Goal: Participate in discussion: Engage in conversation with other users on a specific topic

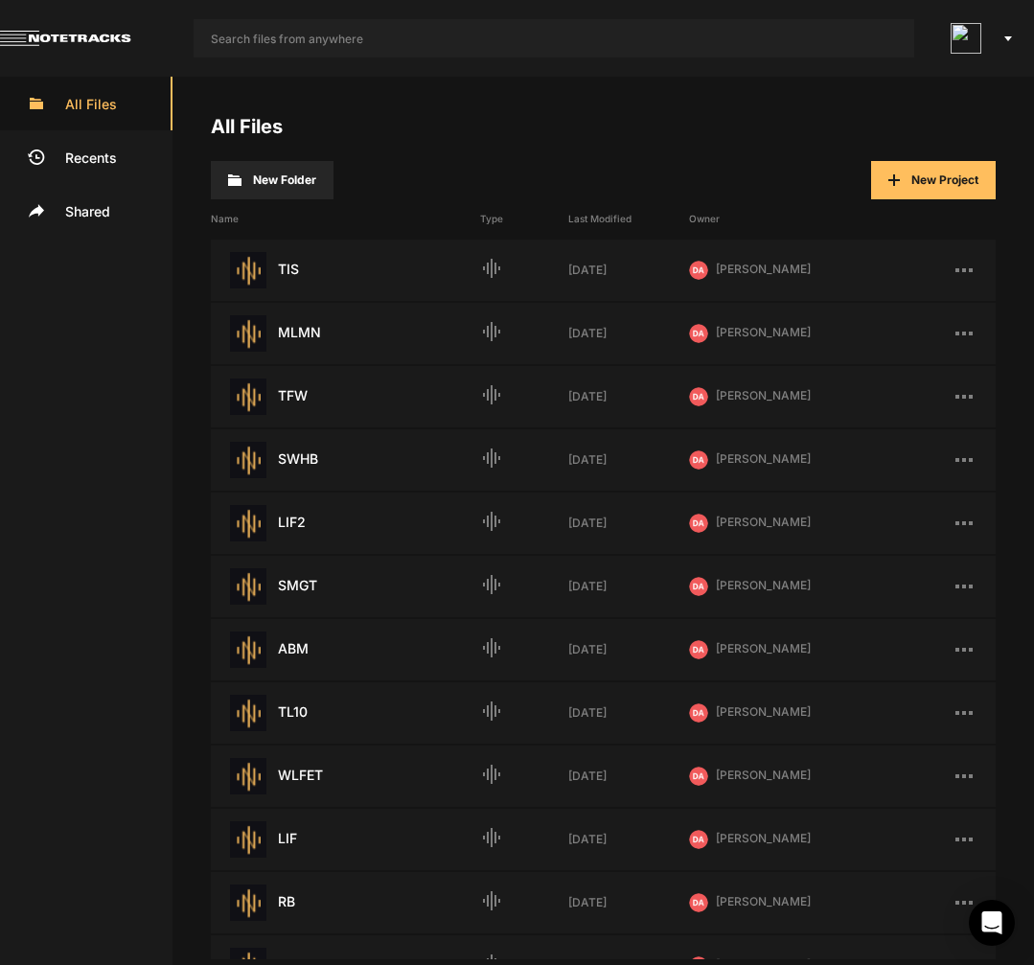
click at [657, 61] on nt-app-toolbar at bounding box center [517, 38] width 1034 height 77
click at [690, 22] on input "text" at bounding box center [554, 38] width 721 height 38
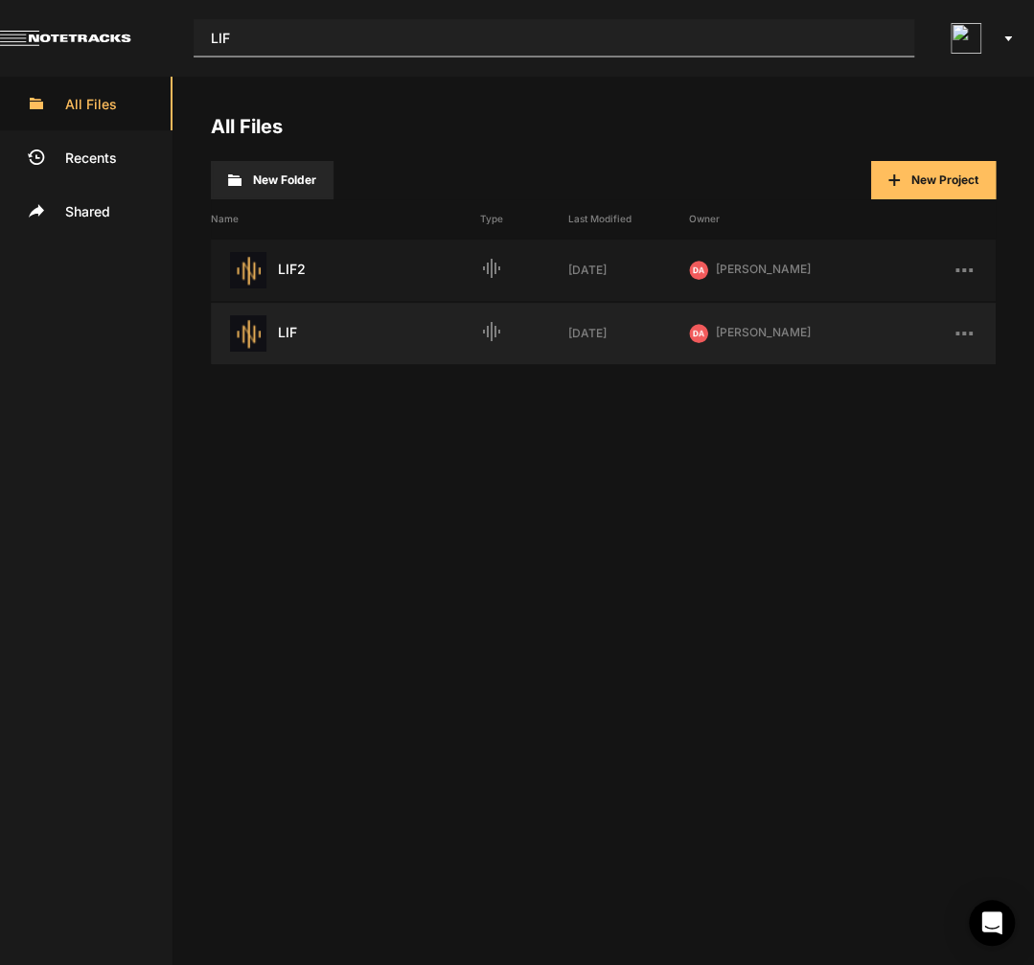
type input "LIF"
click at [283, 344] on div "LIF Last Modified: [DATE]" at bounding box center [345, 333] width 269 height 36
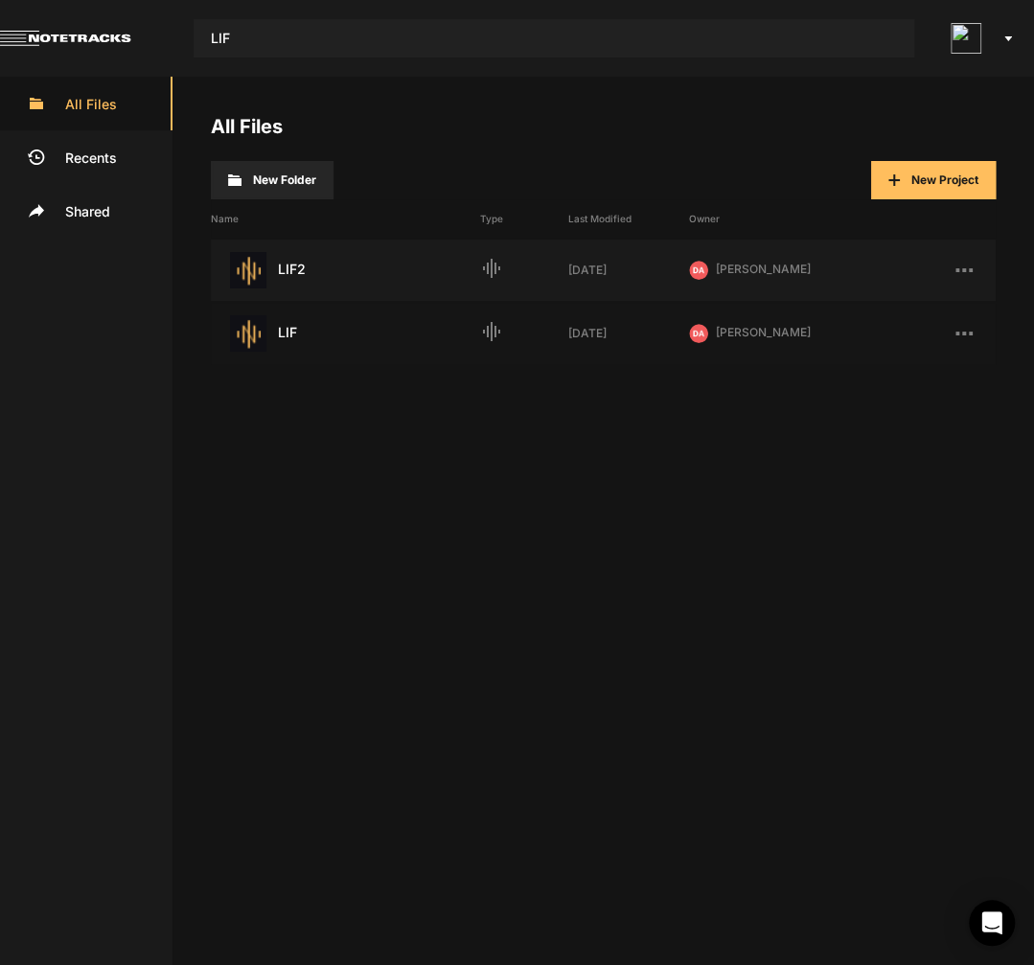
click at [285, 334] on div "LIF Last Modified: [DATE]" at bounding box center [345, 333] width 269 height 36
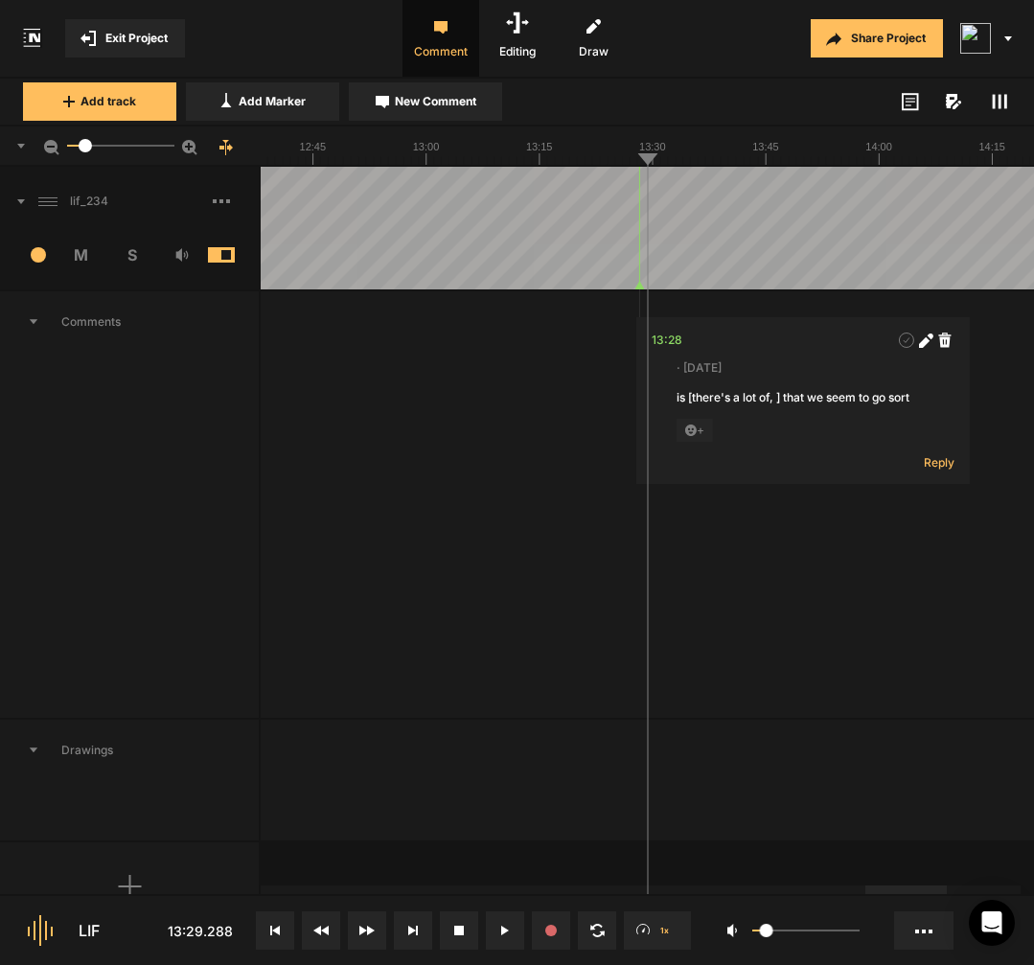
click at [278, 944] on button at bounding box center [275, 931] width 38 height 38
click at [221, 199] on rect at bounding box center [222, 201] width 4 height 4
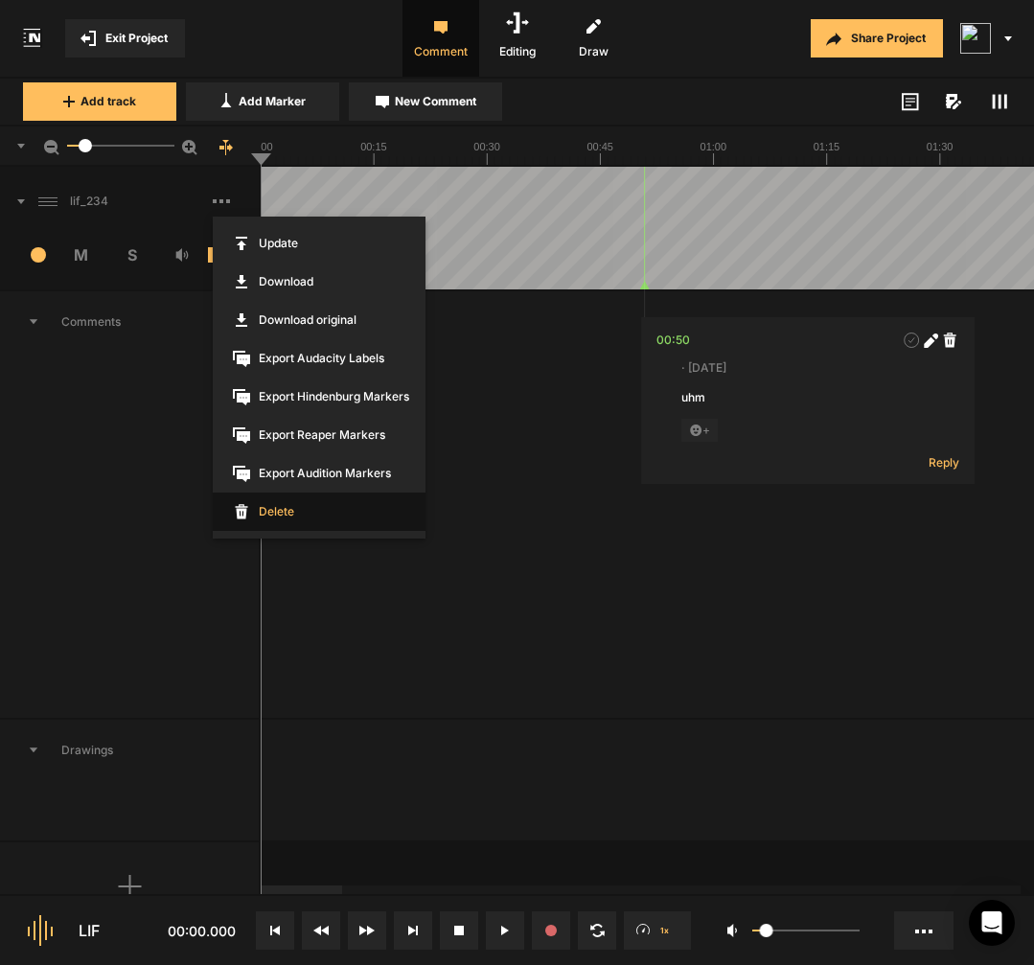
click at [295, 513] on span "Delete" at bounding box center [319, 512] width 213 height 38
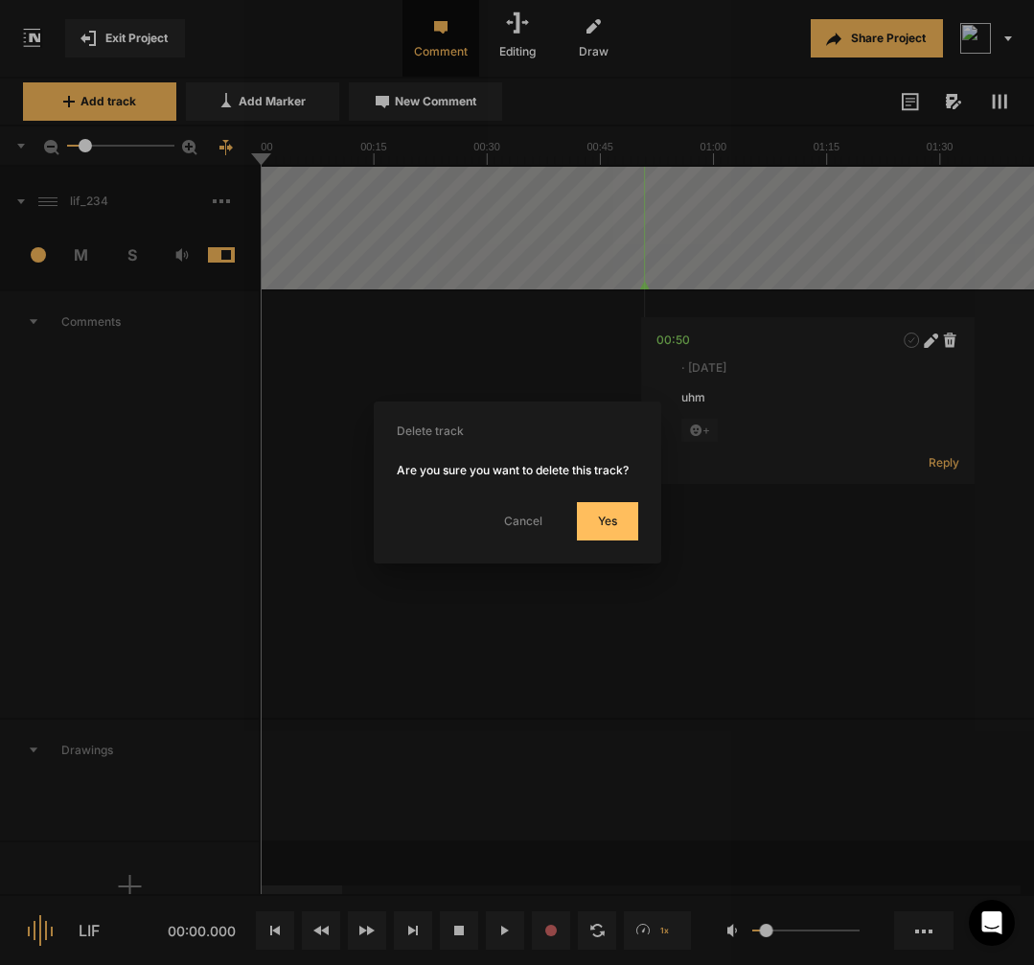
click at [632, 533] on button "Yes" at bounding box center [607, 521] width 61 height 38
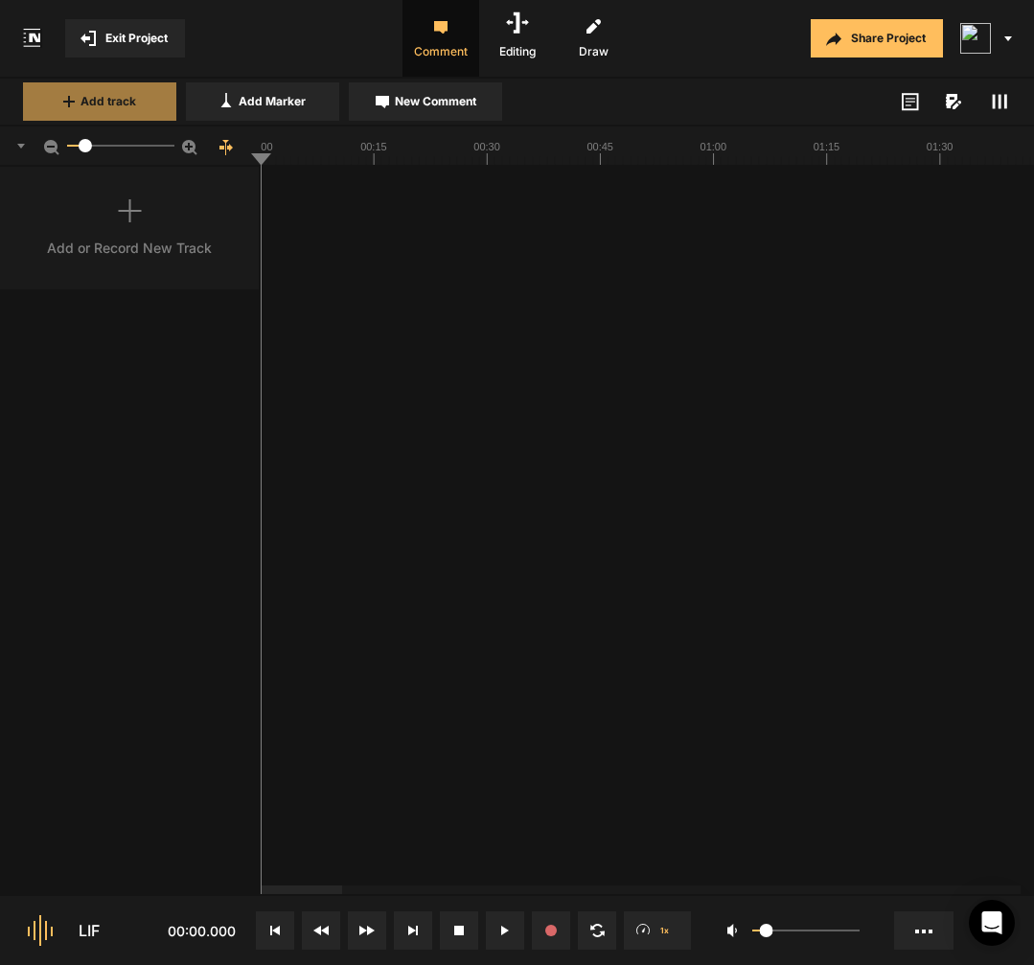
click at [126, 93] on span "Add track" at bounding box center [109, 101] width 56 height 17
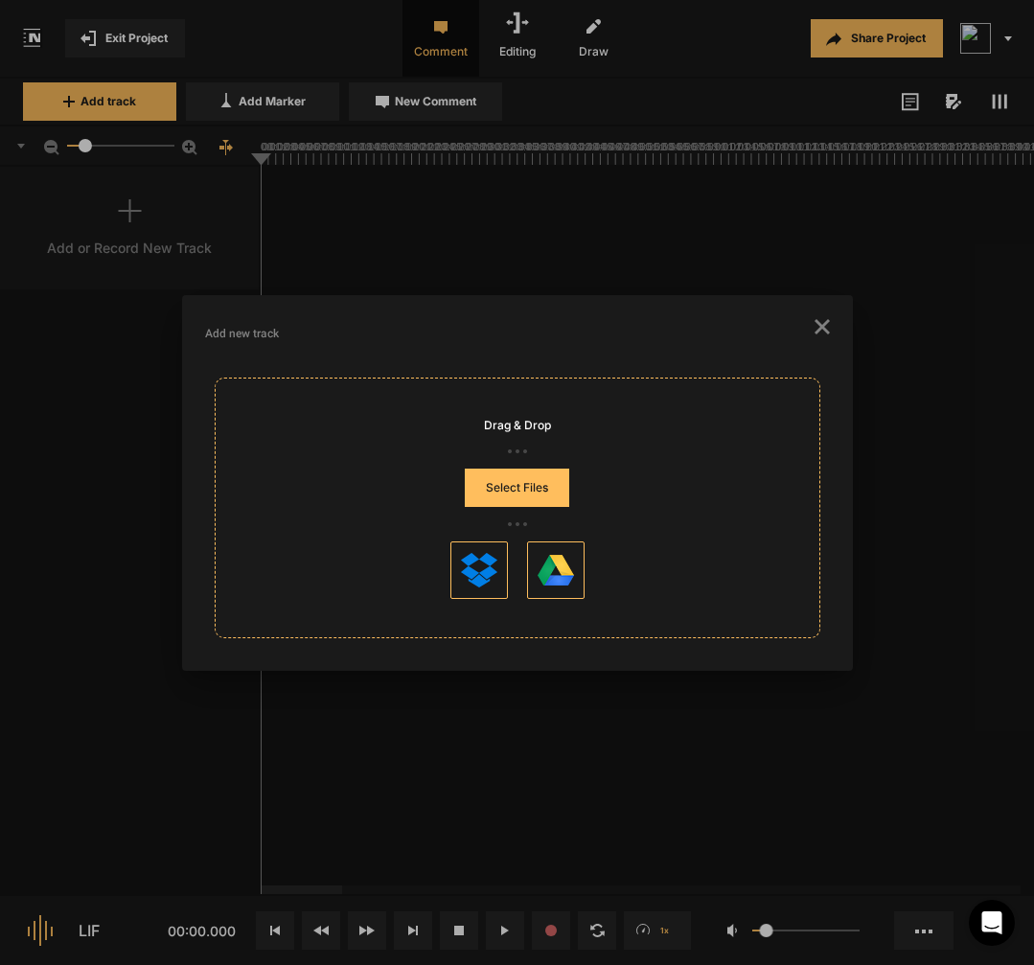
click at [538, 479] on button "Select Files" at bounding box center [517, 488] width 104 height 38
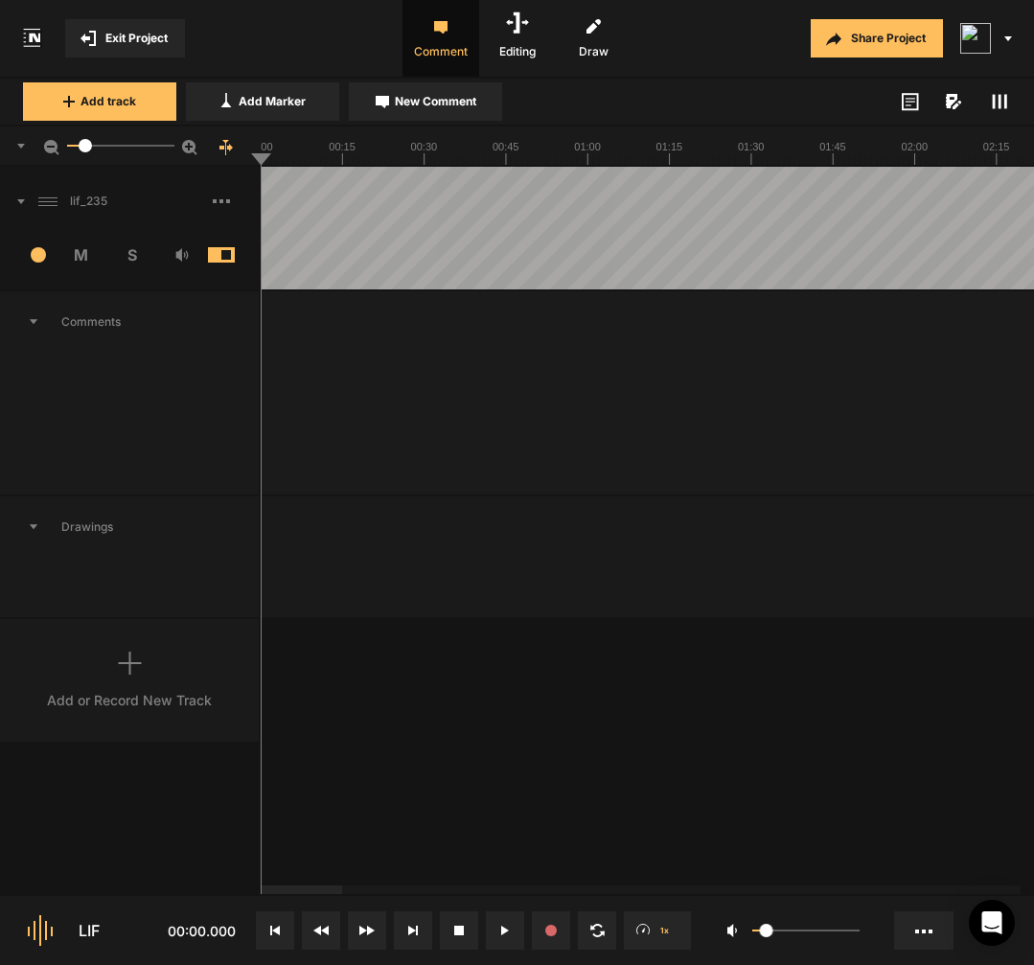
click at [513, 930] on button at bounding box center [505, 931] width 38 height 38
click at [262, 933] on button at bounding box center [275, 931] width 38 height 38
click at [273, 925] on button at bounding box center [275, 931] width 38 height 38
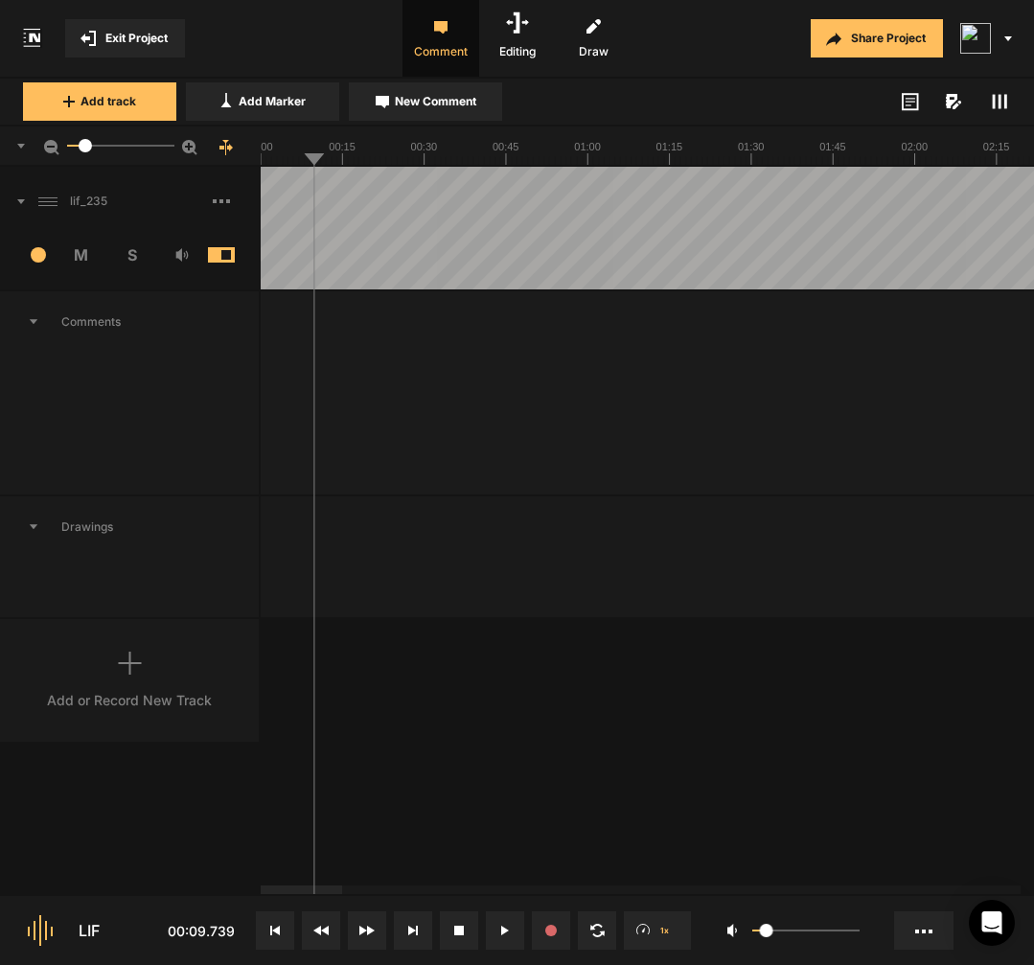
click at [414, 108] on span "New Comment" at bounding box center [435, 101] width 81 height 17
click at [522, 410] on textarea "to Leadership is Feminine," at bounding box center [467, 415] width 253 height 52
type textarea "to Leadership is [PERSON_NAME],(he?) podcast"
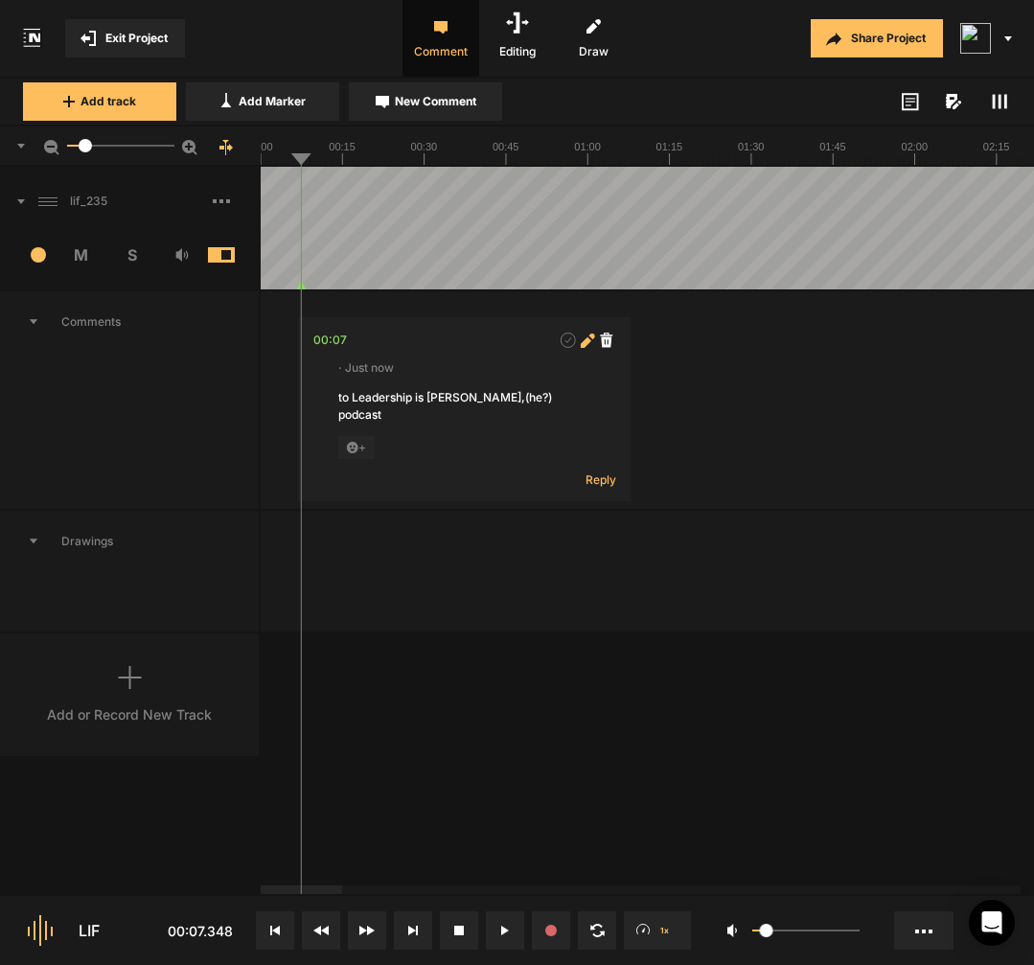
click at [585, 339] on icon at bounding box center [587, 341] width 14 height 14
click at [493, 406] on textarea "to Leadership is [PERSON_NAME],(he?) podcast" at bounding box center [464, 415] width 253 height 52
type textarea "to Leadership is [PERSON_NAME],(the?) podcast"
click at [336, 345] on div "00:07" at bounding box center [330, 340] width 34 height 19
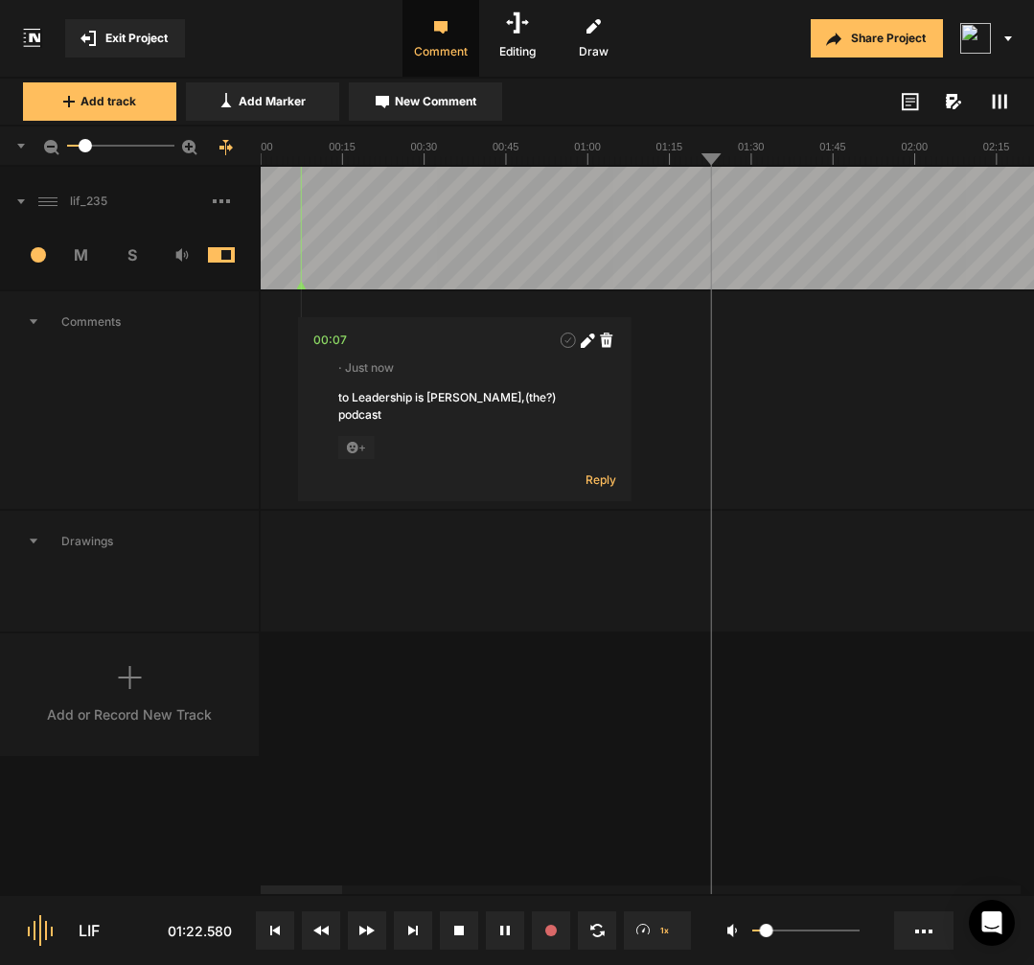
click at [489, 117] on button "New Comment" at bounding box center [425, 101] width 153 height 38
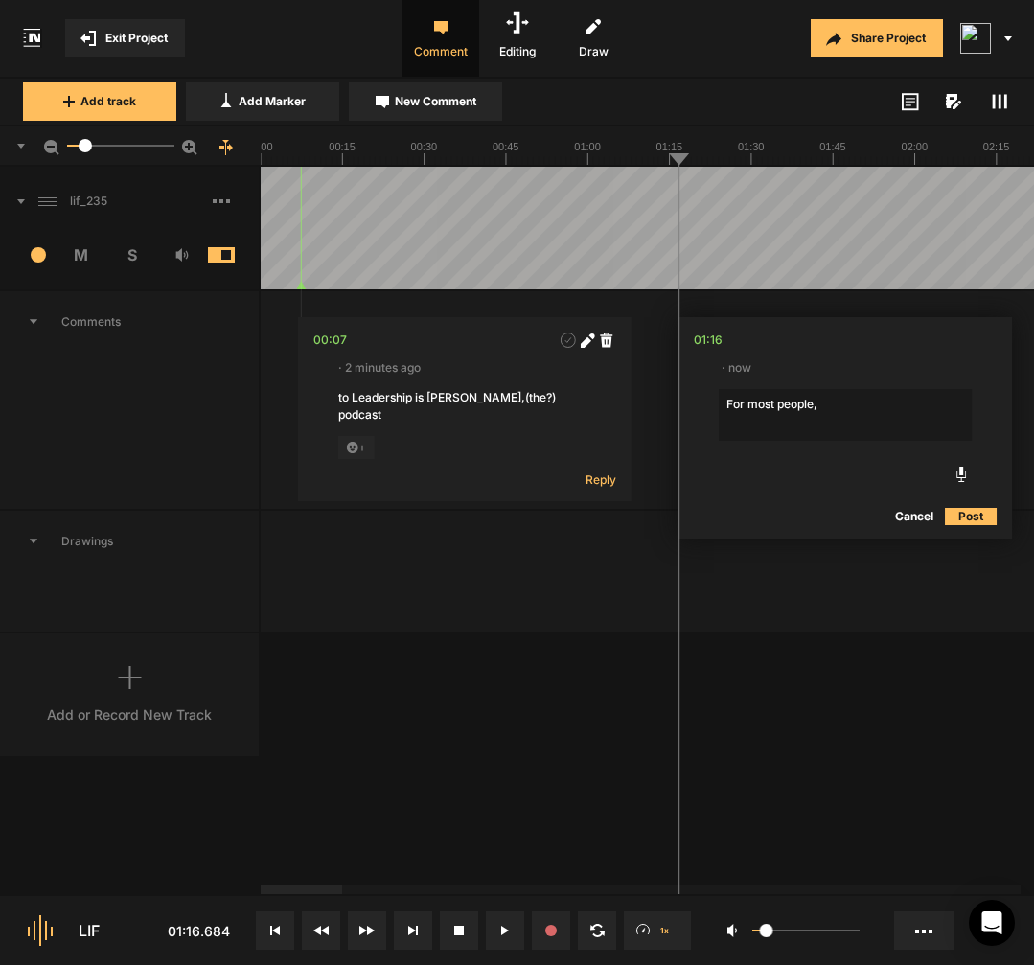
click at [887, 404] on textarea "For most people," at bounding box center [845, 415] width 253 height 52
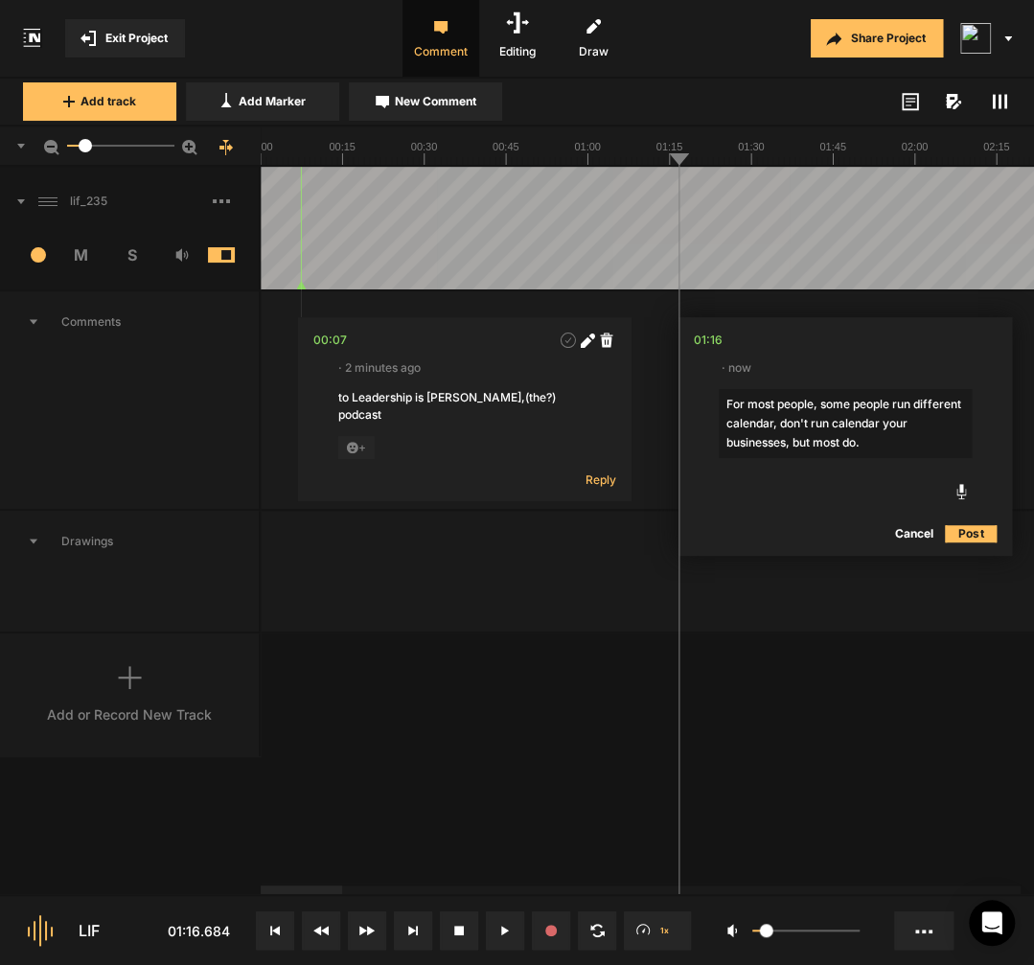
drag, startPoint x: 886, startPoint y: 420, endPoint x: 886, endPoint y: 438, distance: 18.2
click at [886, 438] on textarea "For most people, some people run different calendar, don't run calendar your bu…" at bounding box center [845, 423] width 253 height 69
click at [714, 347] on div "01:16" at bounding box center [708, 340] width 29 height 19
click at [709, 339] on div "01:16" at bounding box center [708, 340] width 29 height 19
click at [774, 417] on textarea "For most people, some people run different calendar, don't run calendar" at bounding box center [845, 415] width 253 height 52
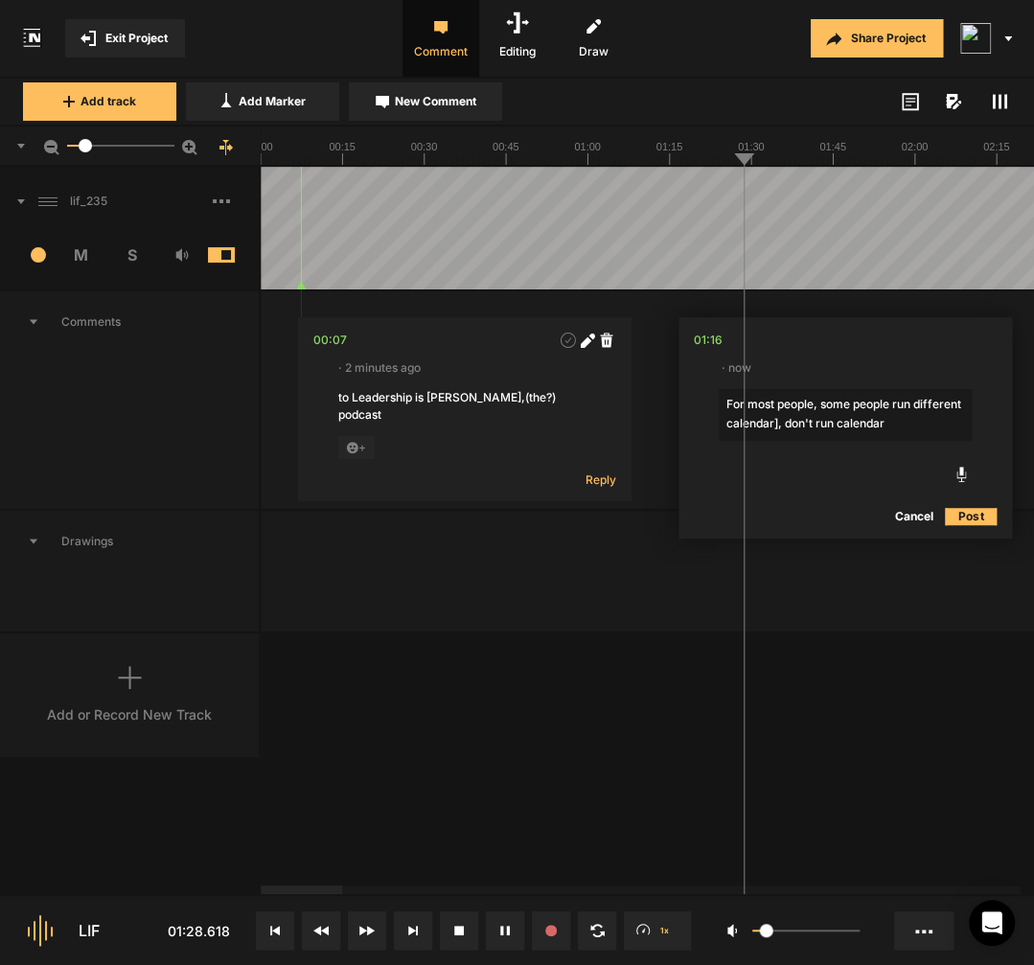
click at [893, 405] on textarea "For most people, some people run different calendar], don't run calendar" at bounding box center [845, 415] width 253 height 52
type textarea "For most people, some people [run different calendar], don't run calendar"
click at [713, 346] on div "01:16" at bounding box center [708, 340] width 29 height 19
click at [973, 518] on button "Post" at bounding box center [971, 516] width 52 height 23
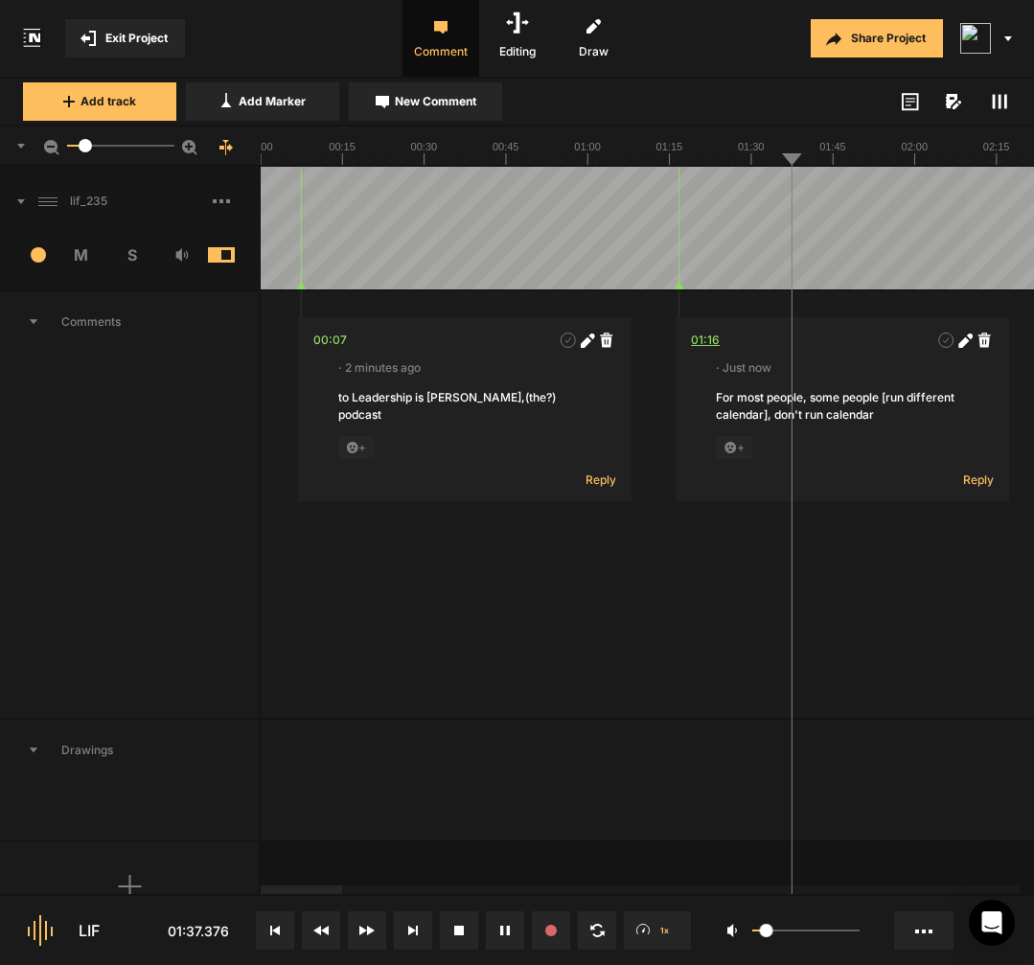
click at [707, 336] on div "01:16" at bounding box center [705, 340] width 29 height 19
click at [426, 107] on span "New Comment" at bounding box center [435, 101] width 81 height 17
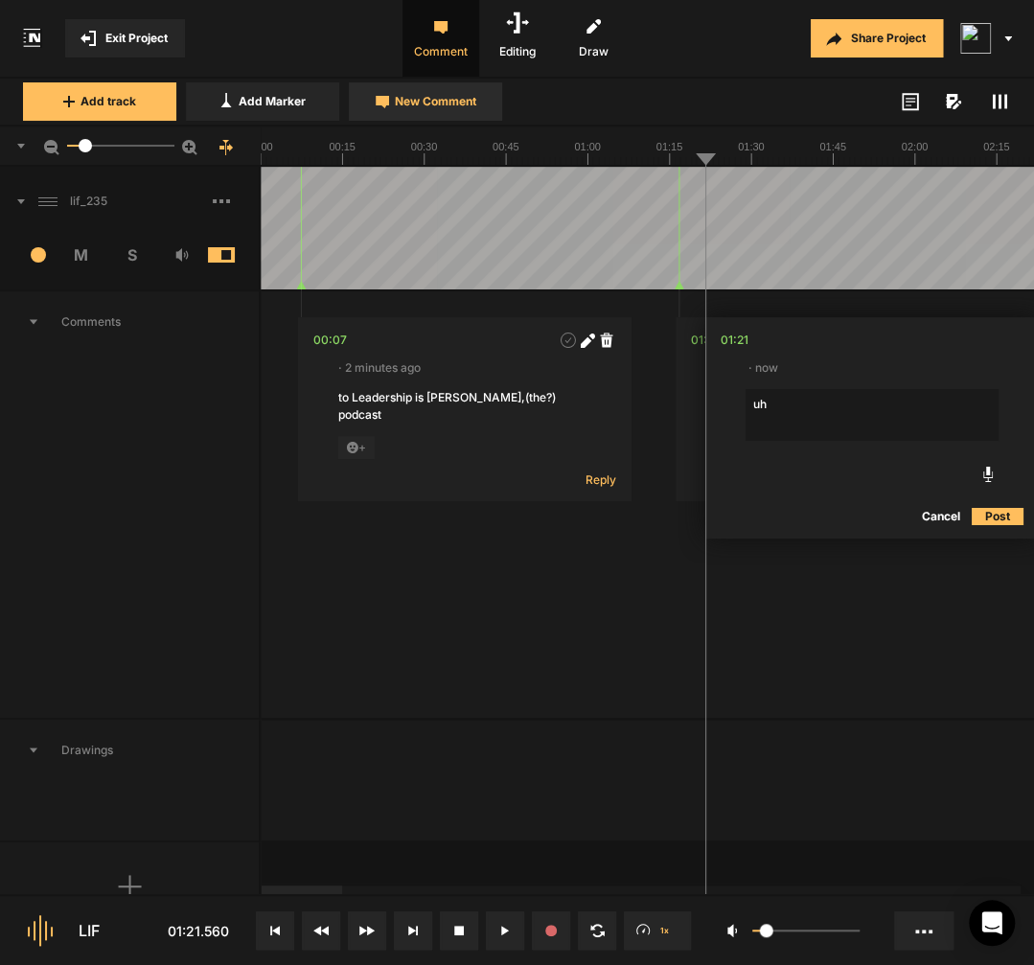
type textarea "uhm"
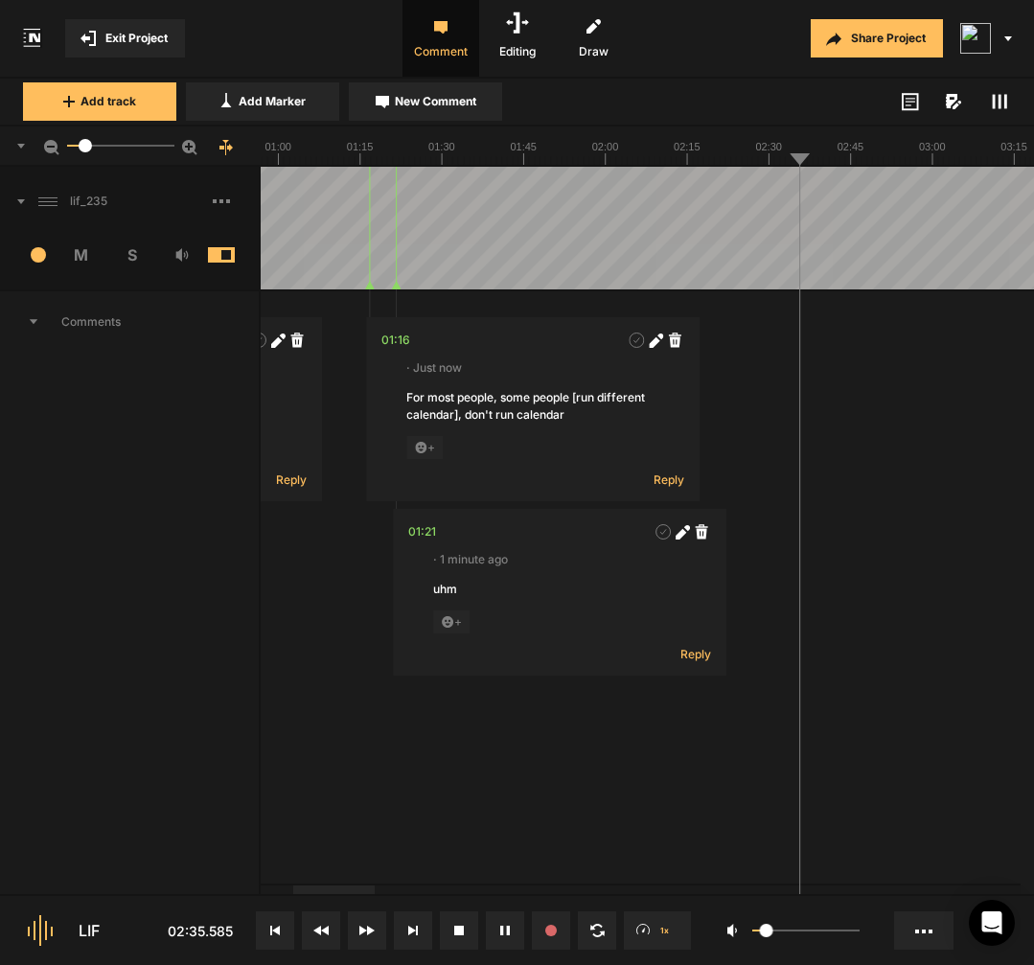
click at [427, 103] on span "New Comment" at bounding box center [435, 101] width 81 height 17
type textarea "uhm"
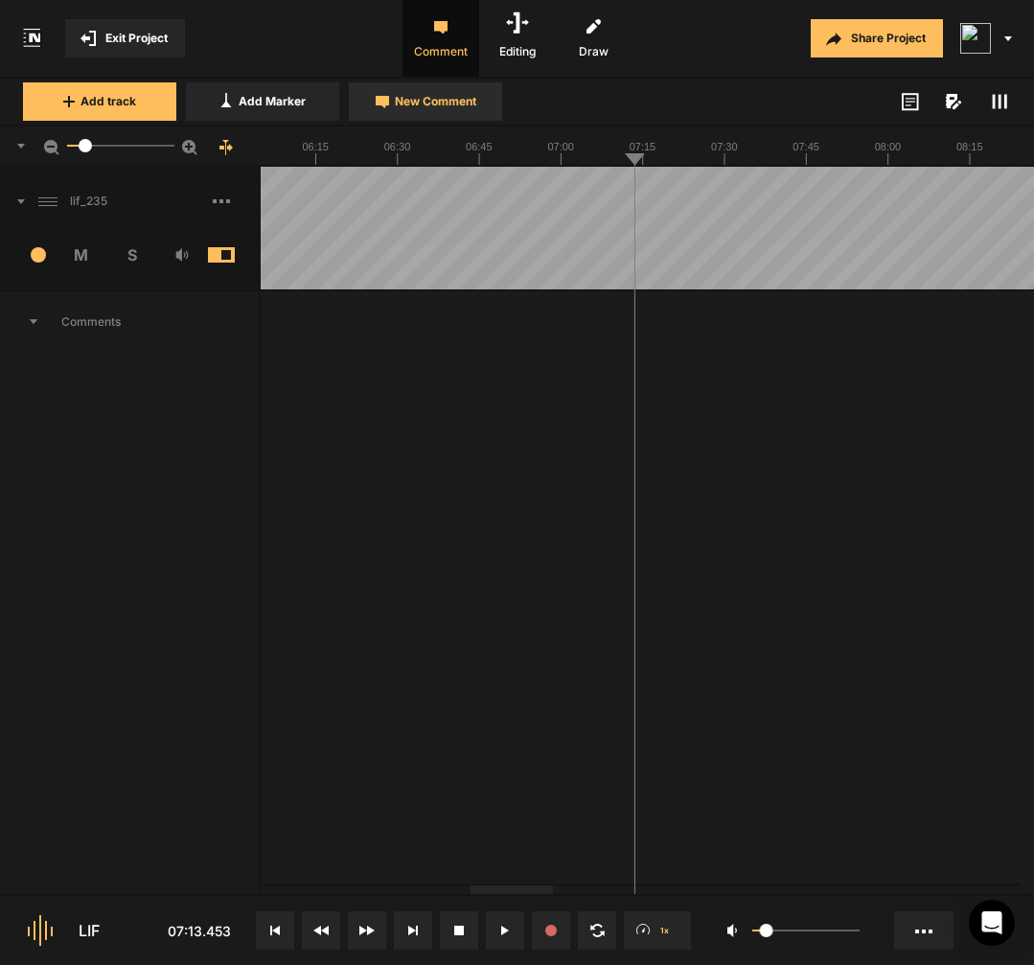
click at [421, 102] on span "New Comment" at bounding box center [435, 101] width 81 height 17
click at [787, 403] on textarea "You have a direct, you have a plan, right? I'm gonna save" at bounding box center [801, 415] width 253 height 52
type textarea "[ You have a direct, ]you have a plan, right? I'm gonna save"
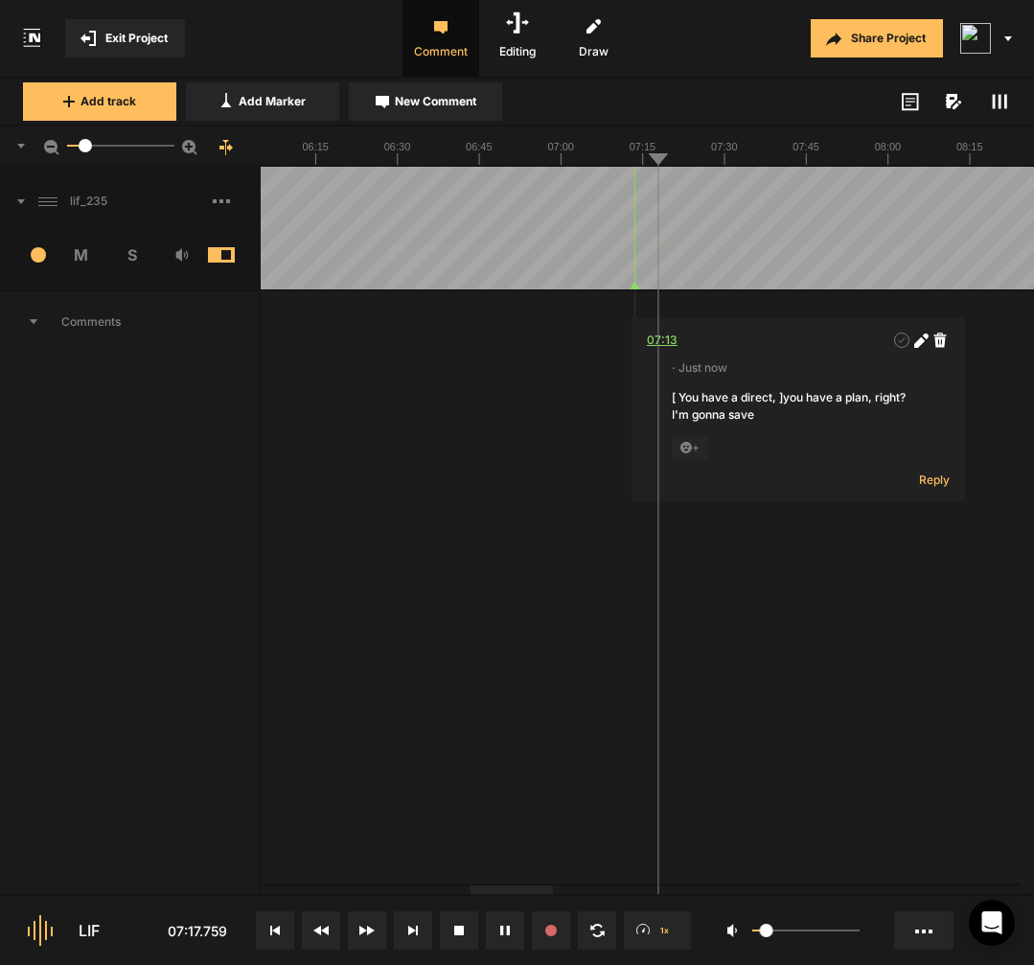
click at [666, 338] on div "07:13" at bounding box center [662, 340] width 31 height 19
click at [650, 338] on div "07:12" at bounding box center [655, 340] width 30 height 19
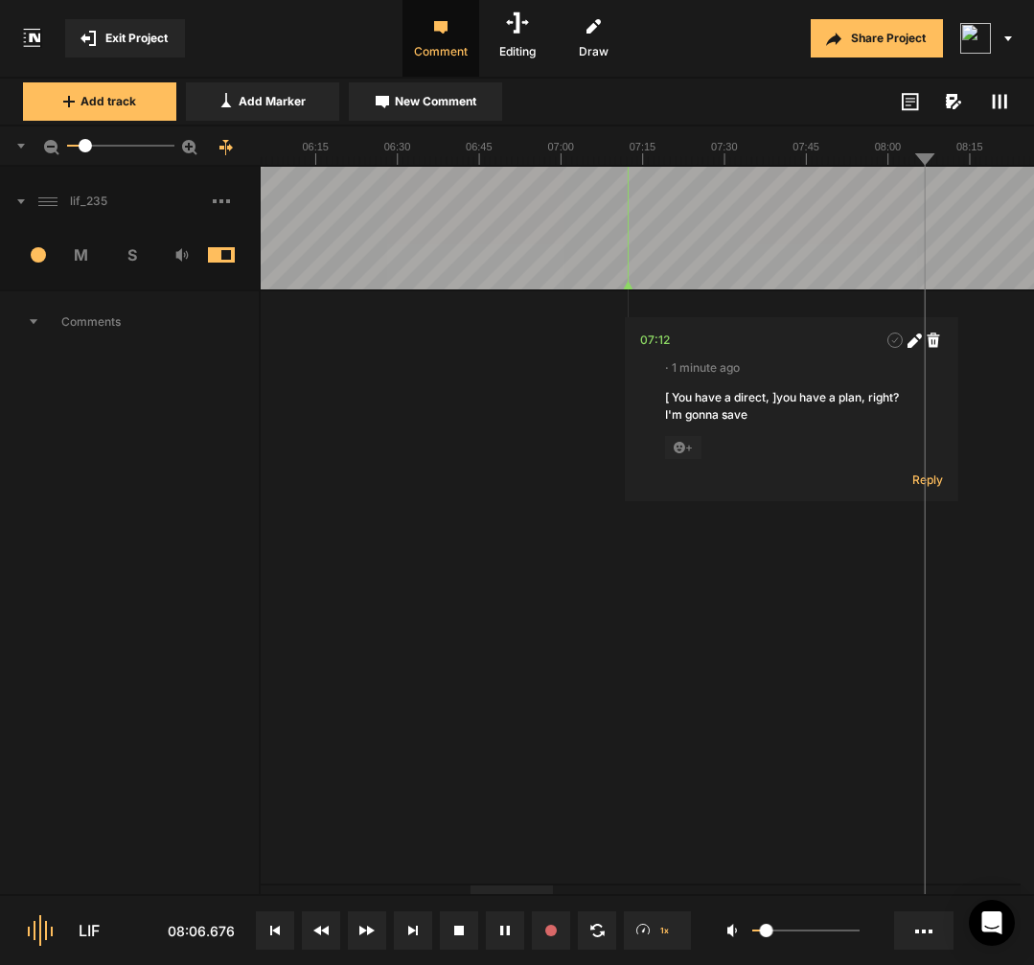
click at [489, 108] on button "New Comment" at bounding box center [425, 101] width 153 height 38
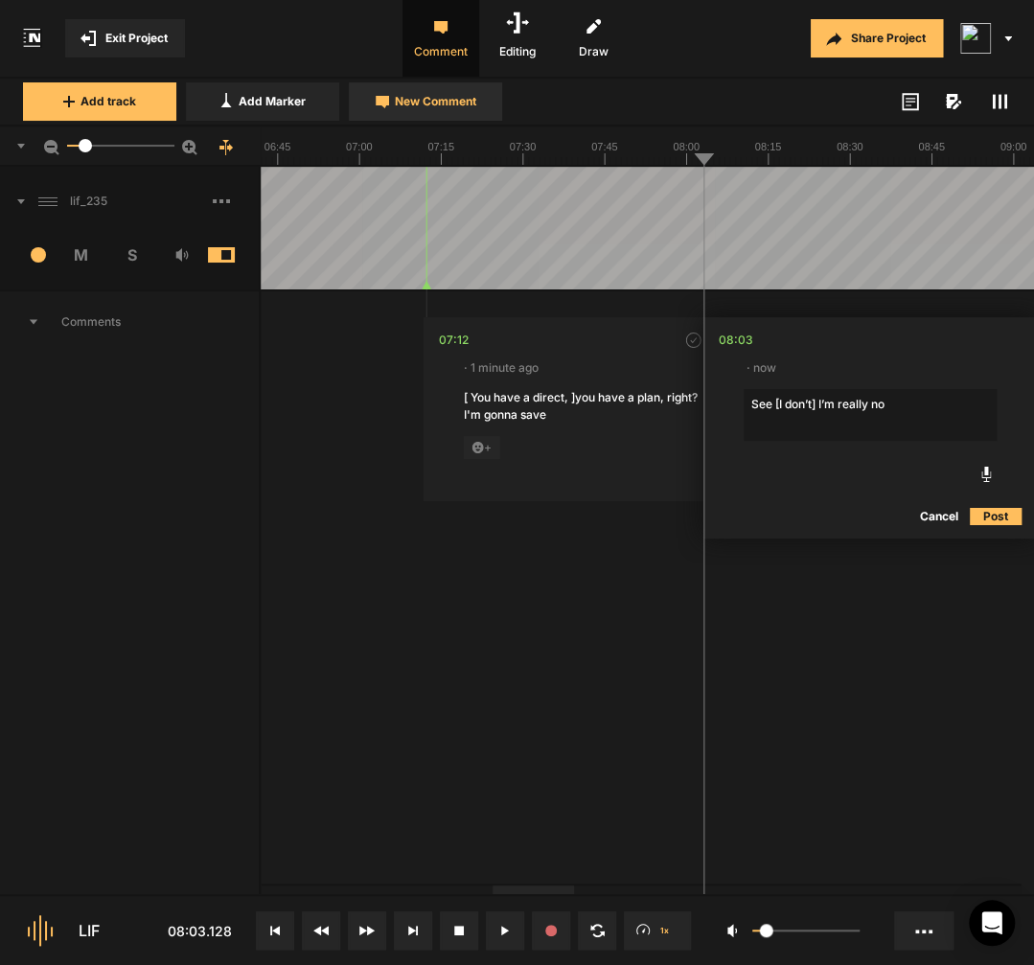
type textarea "See [I don’t] I’m really not"
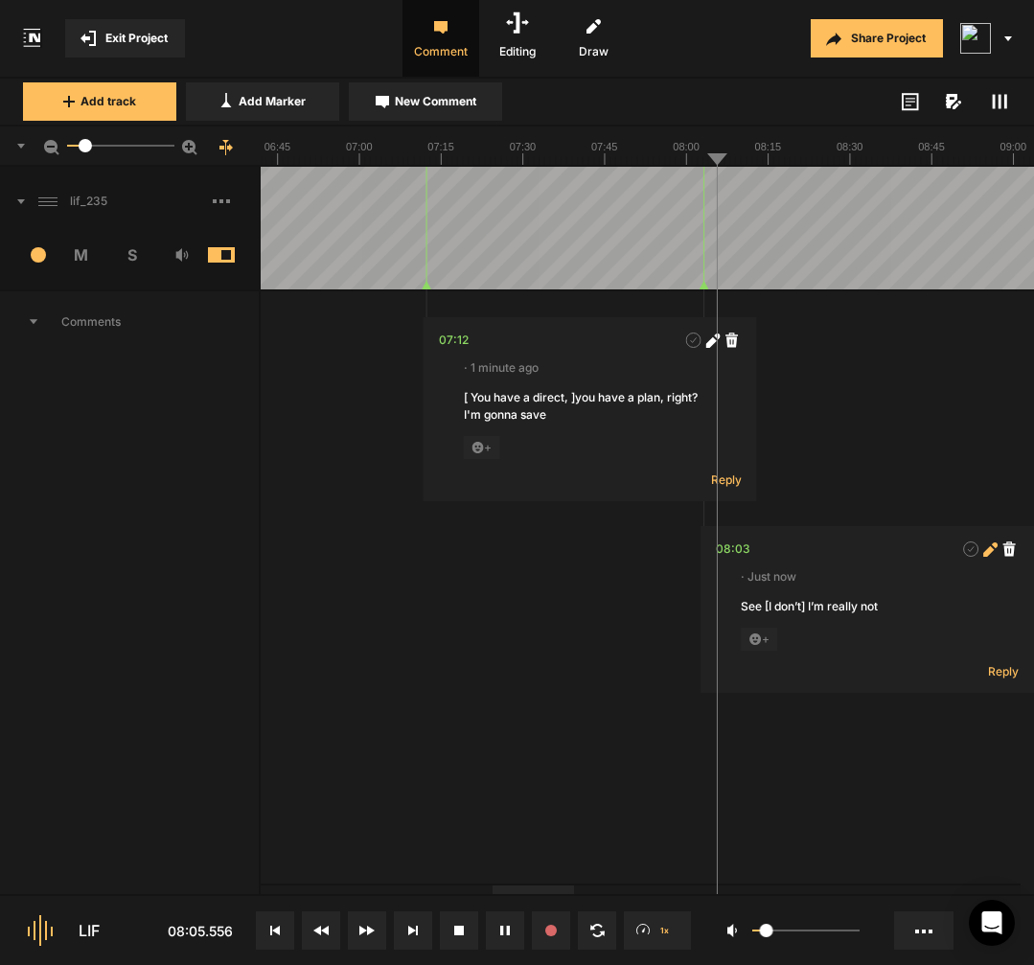
click at [989, 549] on icon at bounding box center [989, 550] width 11 height 11
click at [811, 601] on textarea "See [I don’t] I’m really not" at bounding box center [867, 624] width 253 height 52
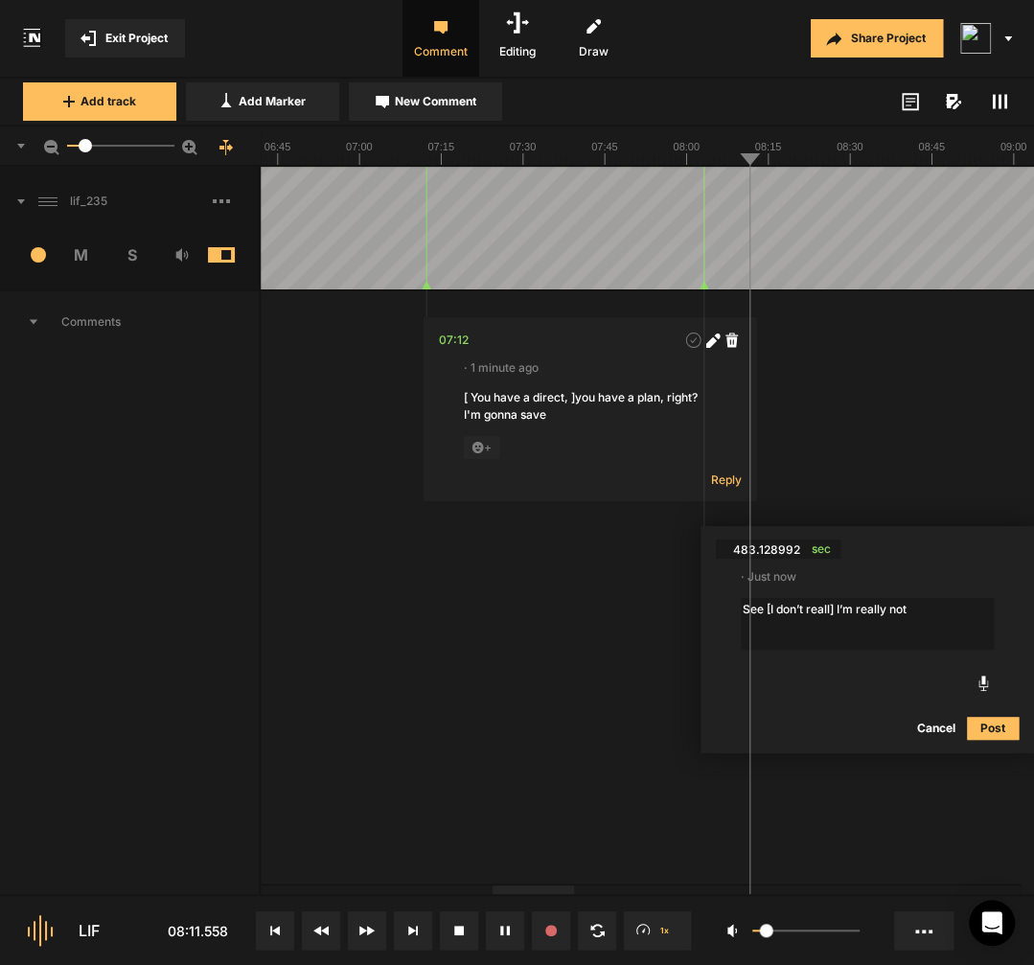
type textarea "See [I don’t really] I’m really not"
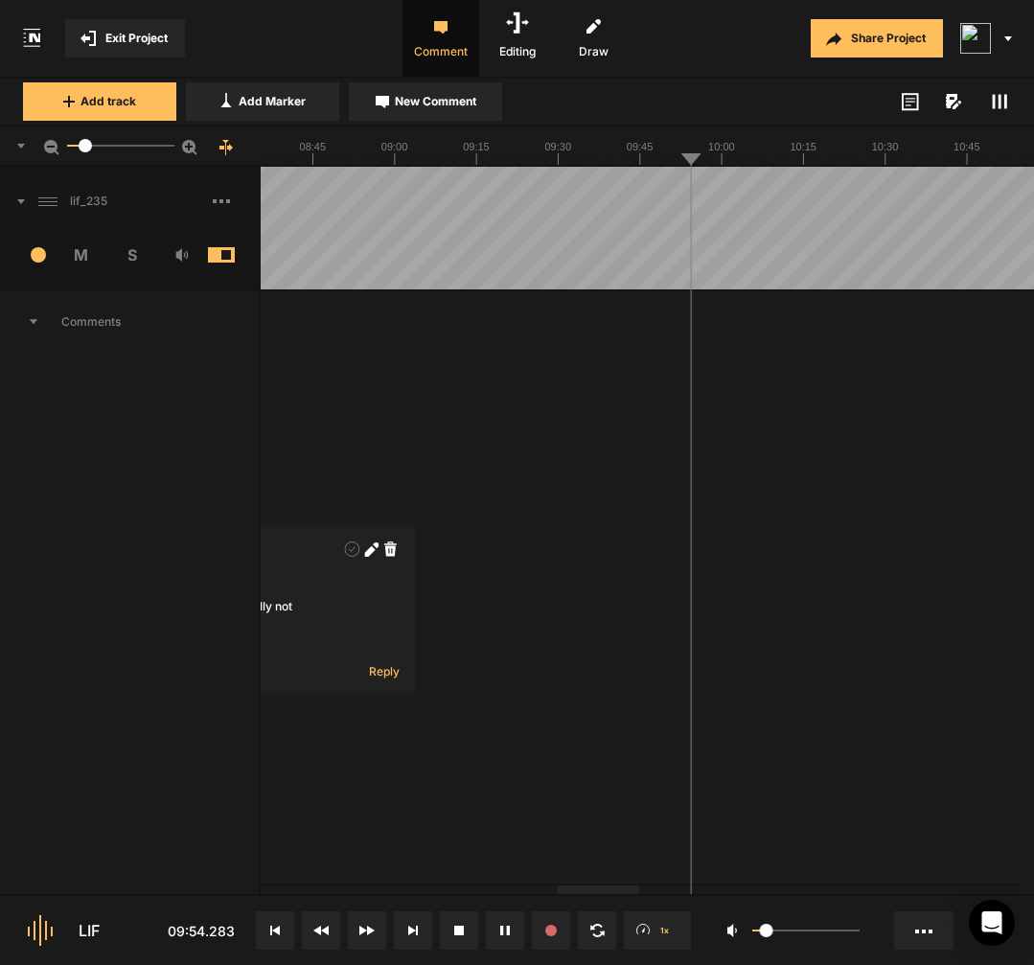
click at [671, 267] on div at bounding box center [1047, 228] width 7195 height 123
click at [654, 272] on div at bounding box center [1047, 228] width 7195 height 123
click at [645, 269] on div at bounding box center [1047, 228] width 7195 height 123
click at [293, 269] on div at bounding box center [352, 228] width 7195 height 123
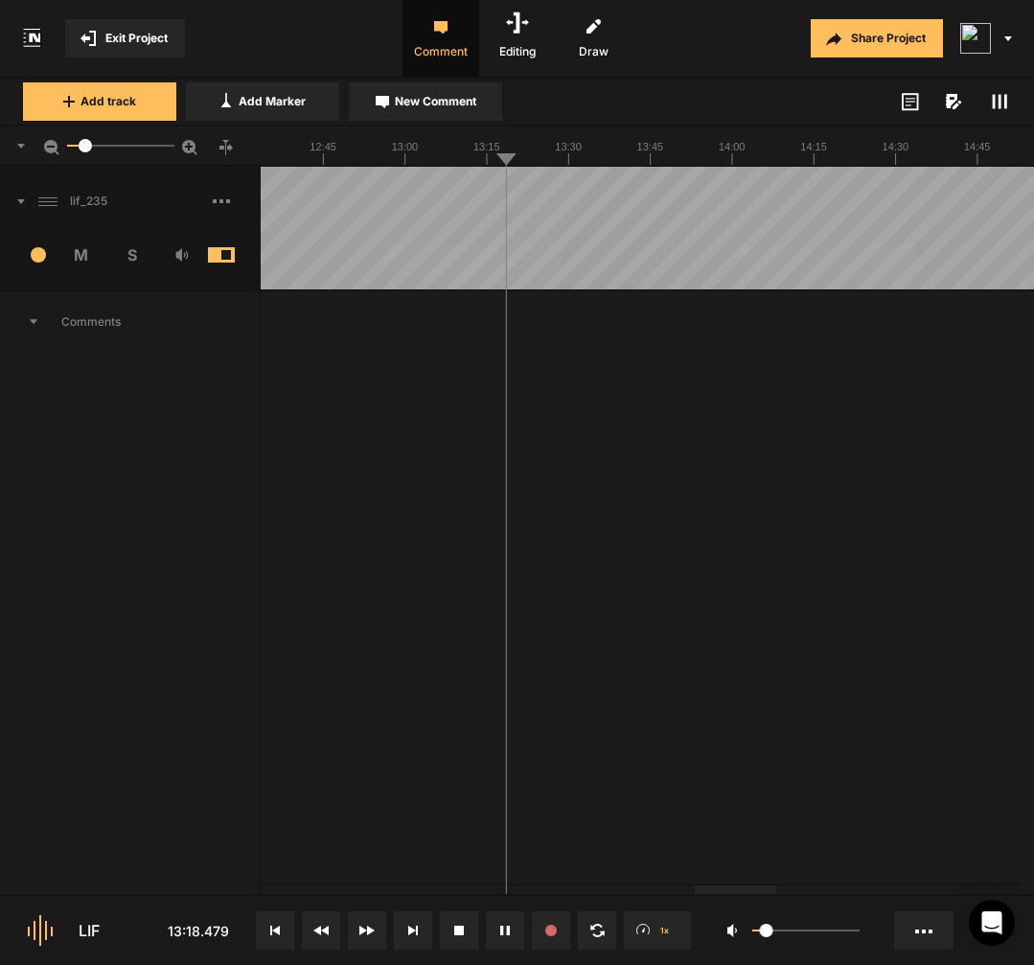
click at [498, 98] on button "New Comment" at bounding box center [425, 101] width 153 height 38
type textarea "[open call-] open coaching"
click at [489, 287] on polygon at bounding box center [487, 286] width 9 height 8
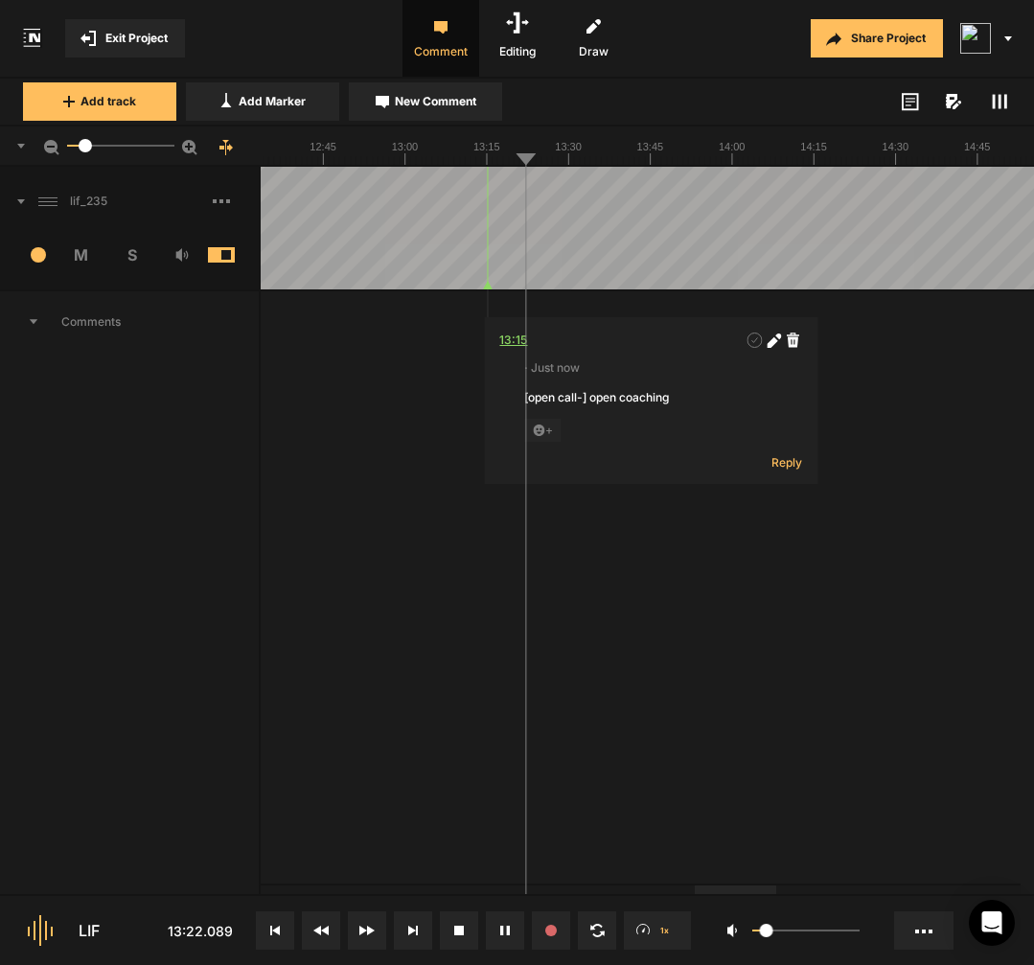
click at [517, 346] on div "13:15" at bounding box center [513, 340] width 28 height 19
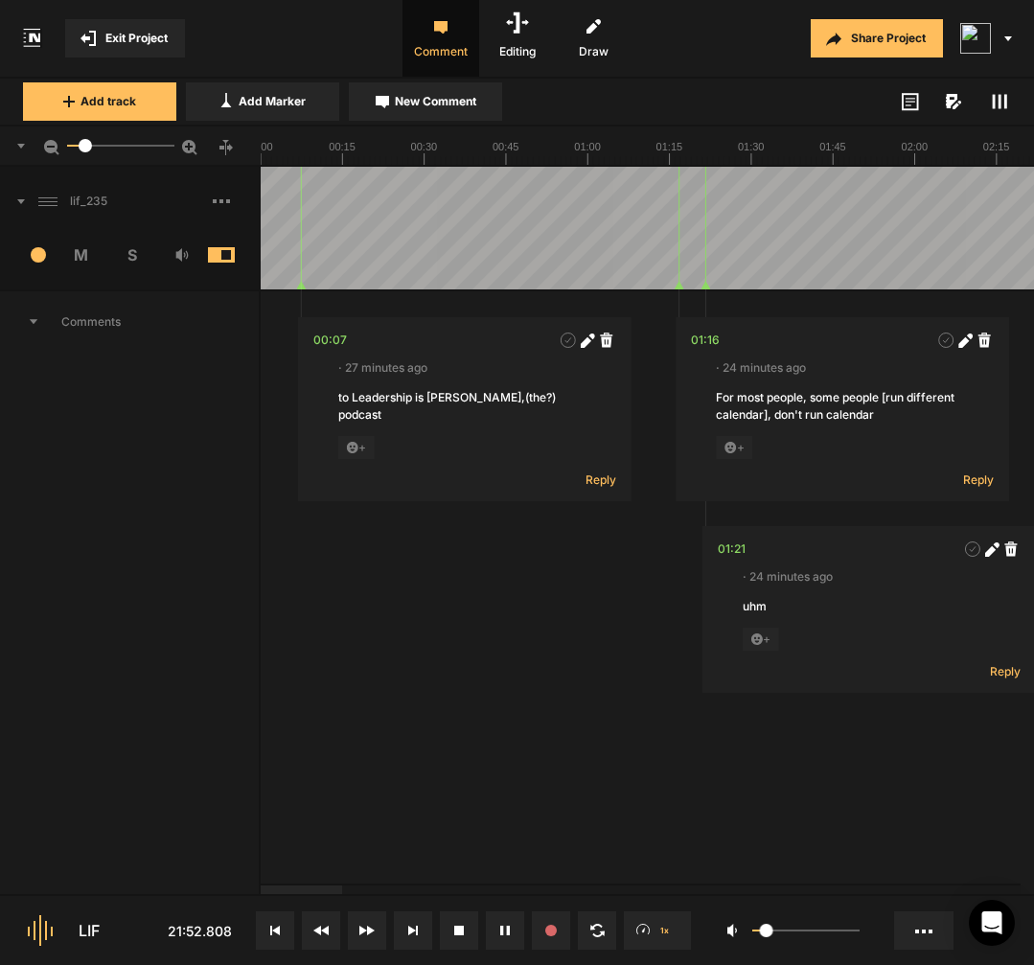
click at [231, 193] on span at bounding box center [236, 201] width 46 height 31
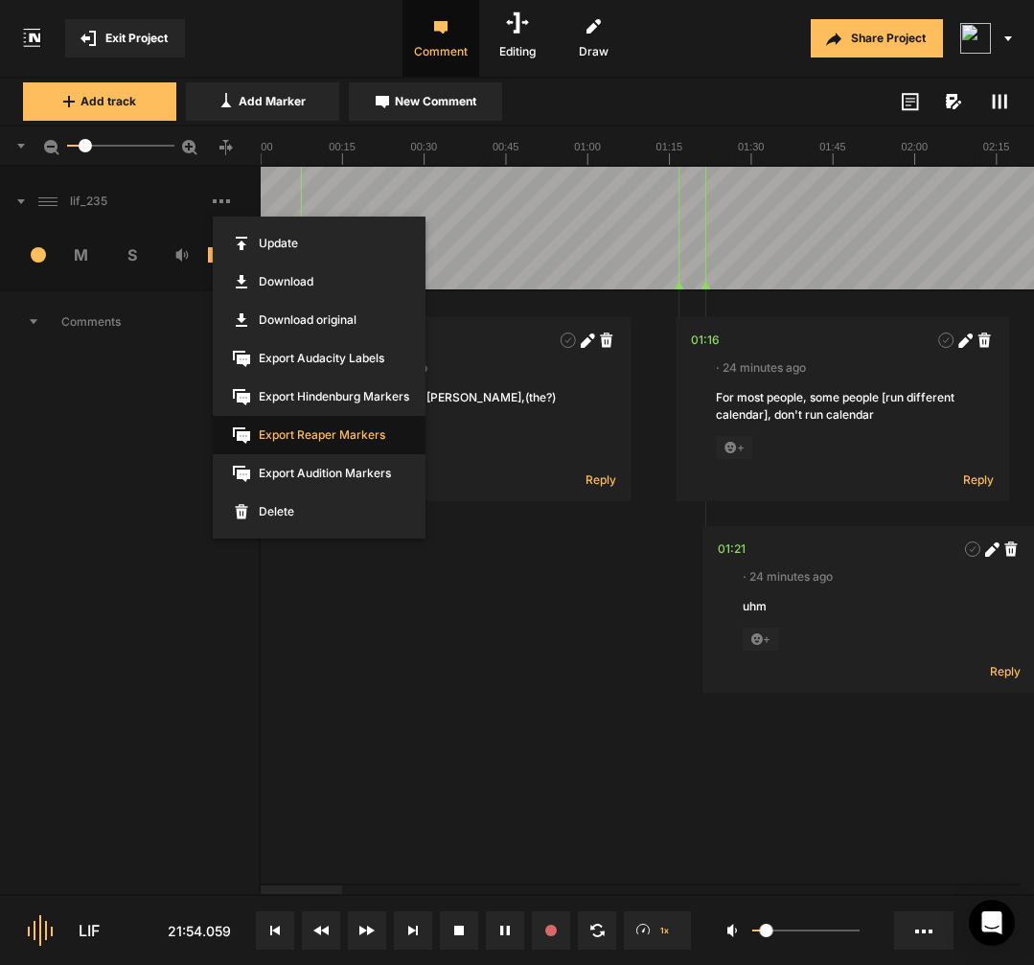
click at [293, 424] on span "Export Reaper Markers" at bounding box center [319, 435] width 213 height 38
